Goal: Check status: Check status

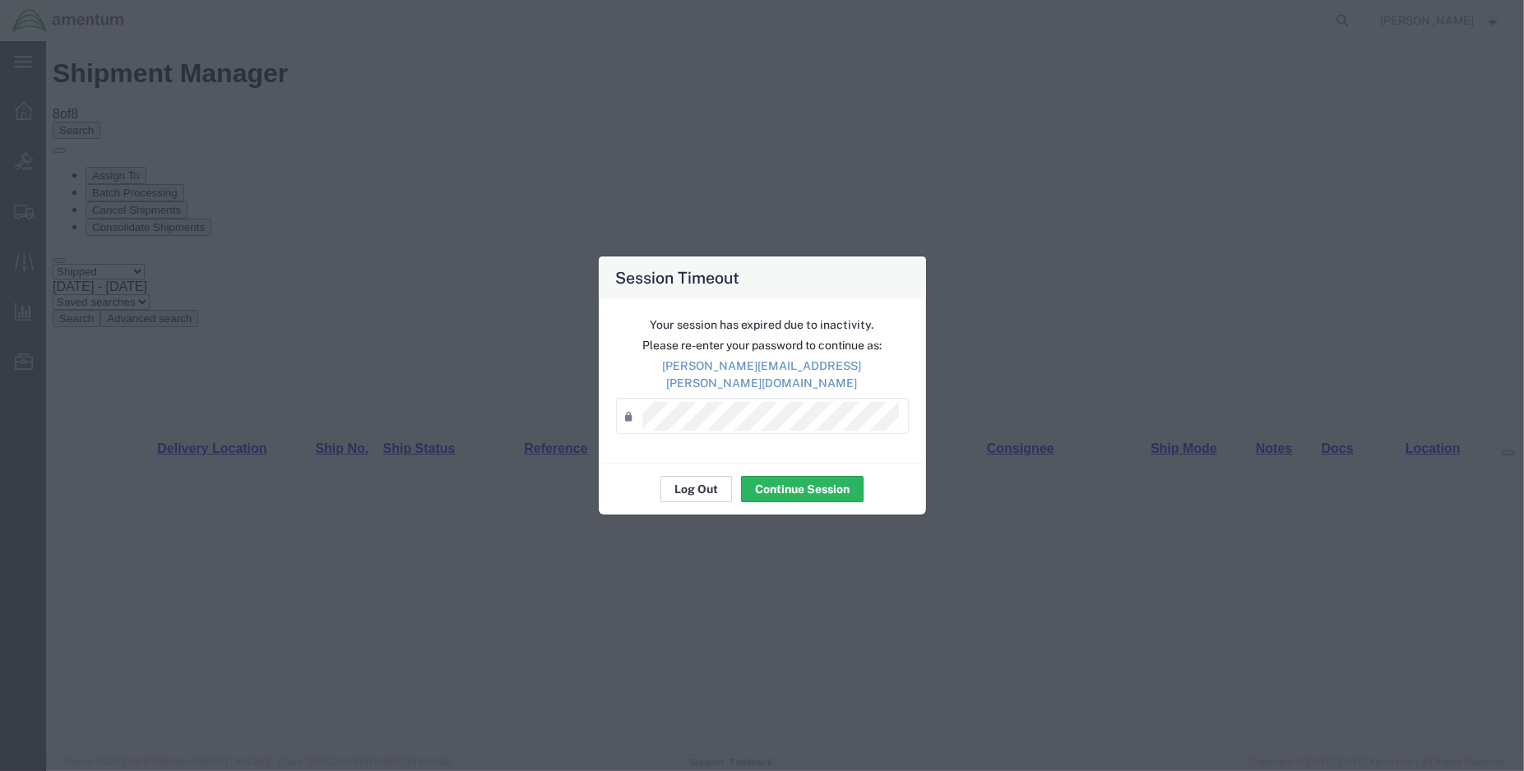
click at [705, 481] on button "Log Out" at bounding box center [696, 489] width 72 height 26
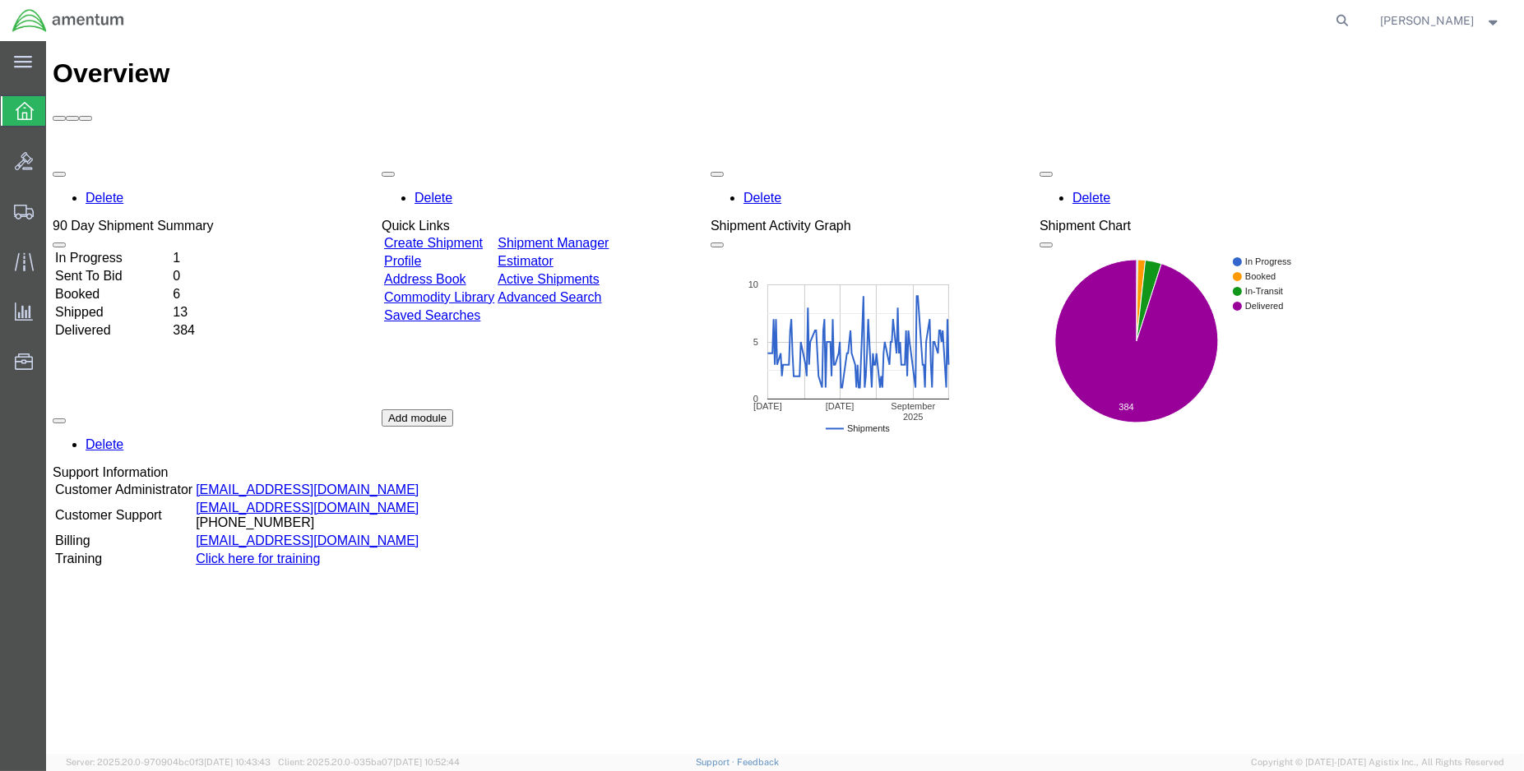
click at [119, 216] on div "Delete 90 Day Shipment Summary In Progress 1 Sent To Bid 0 Booked 6 Shipped 13 …" at bounding box center [785, 409] width 1465 height 493
click at [115, 304] on td "Shipped" at bounding box center [112, 312] width 116 height 16
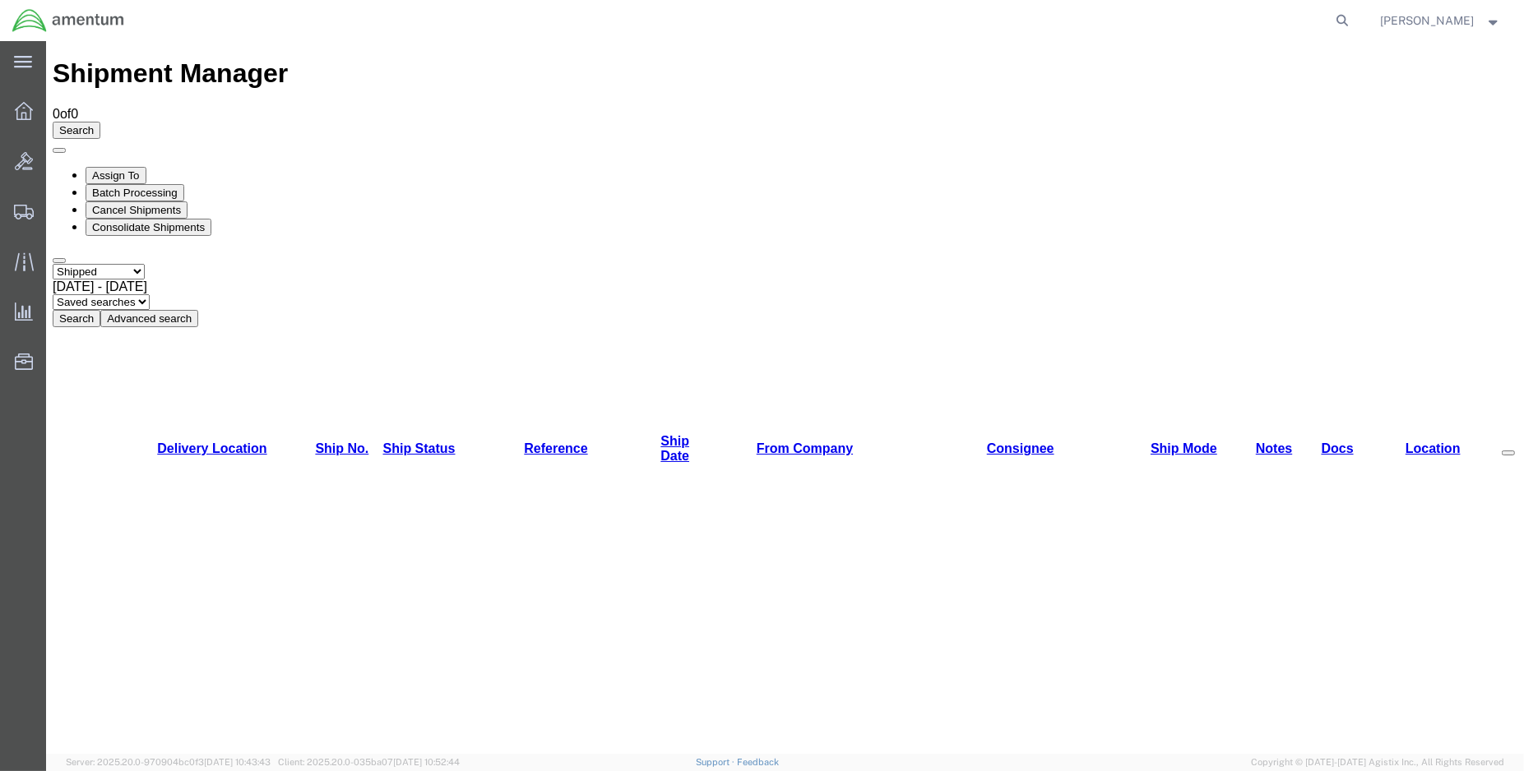
click at [100, 310] on button "Search" at bounding box center [77, 318] width 48 height 17
click at [28, 12] on img at bounding box center [68, 20] width 113 height 25
